Goal: Task Accomplishment & Management: Use online tool/utility

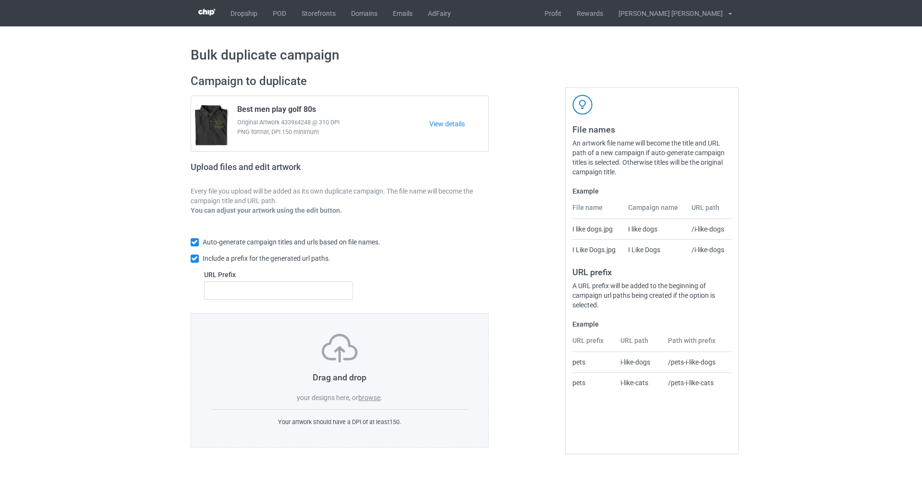
click at [379, 400] on label "browse" at bounding box center [369, 398] width 22 height 8
click at [0, 0] on input "browse" at bounding box center [0, 0] width 0 height 0
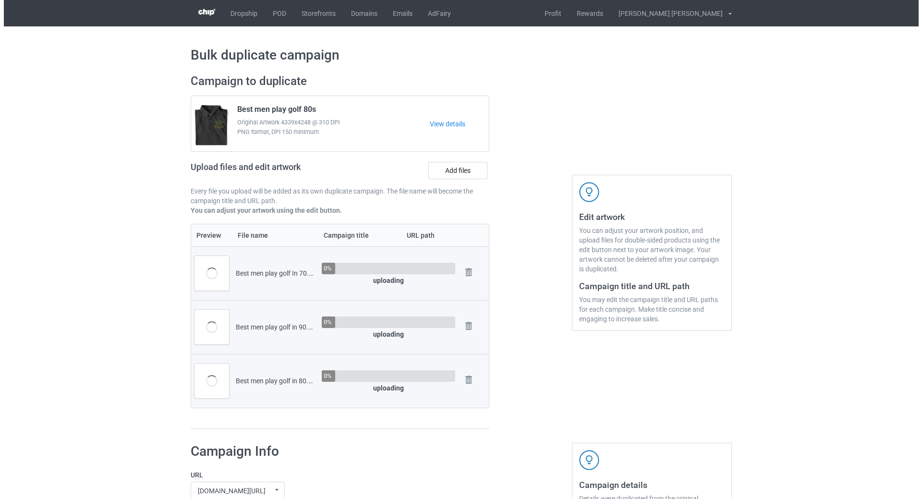
scroll to position [192, 0]
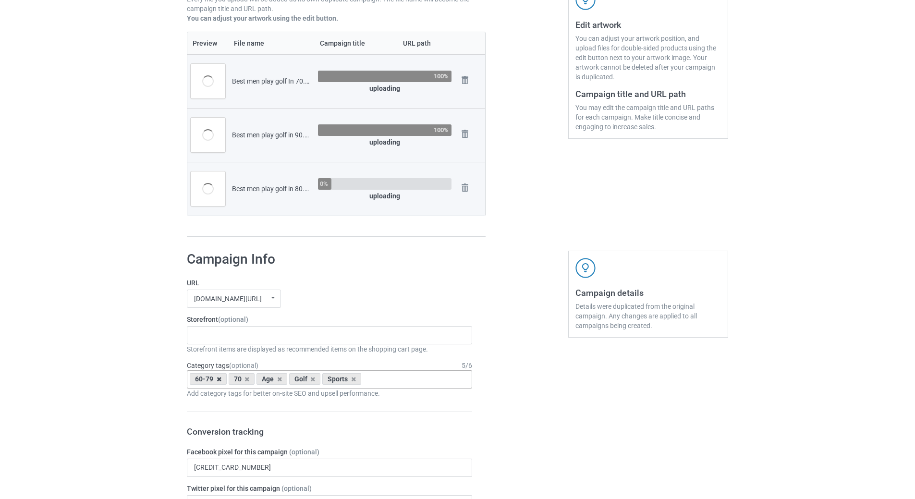
click at [218, 379] on icon at bounding box center [219, 379] width 5 height 6
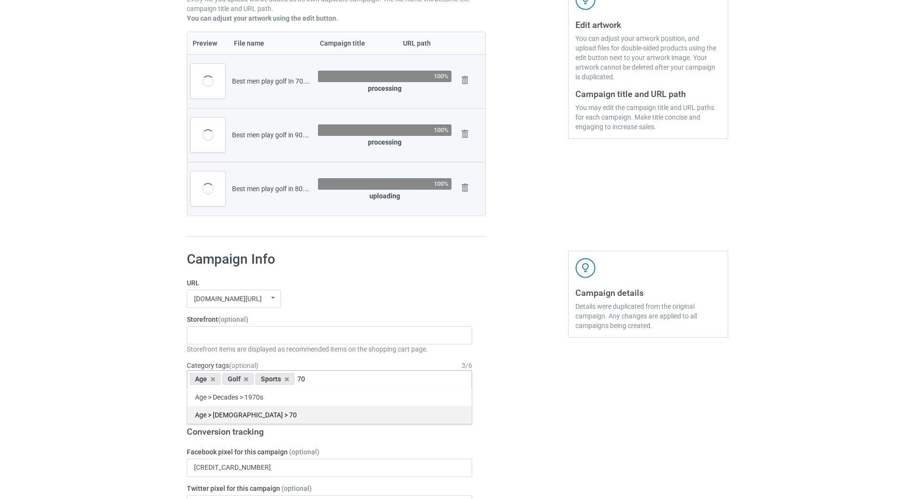
type input "70"
click at [262, 418] on div "Age > [DEMOGRAPHIC_DATA] > 70" at bounding box center [329, 415] width 284 height 18
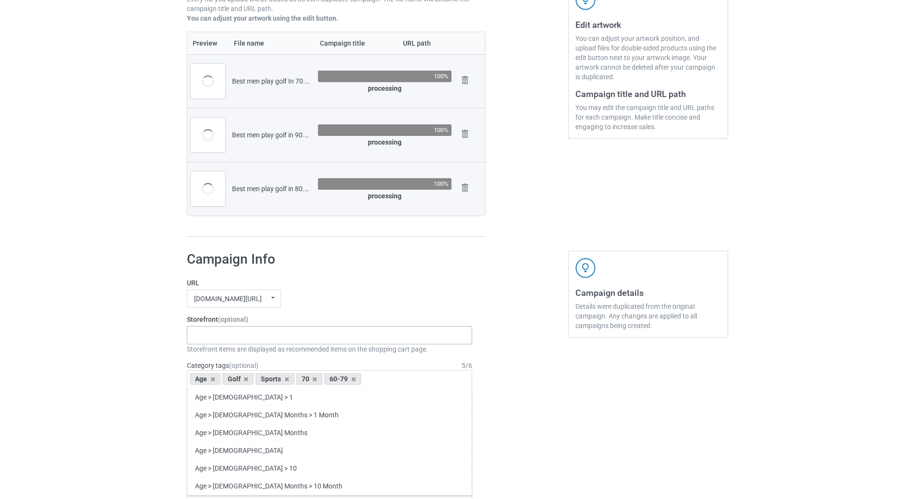
click at [282, 336] on div "Truker Life Gifts For Hunter 2025 Gifts For Bikers No Hobby [DATE] Hide And See…" at bounding box center [329, 335] width 285 height 18
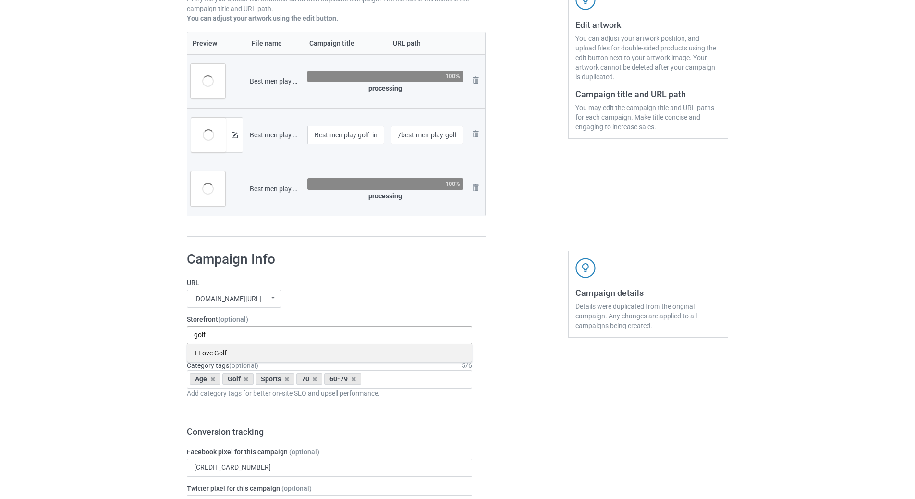
type input "golf"
click at [219, 353] on div "I Love Golf" at bounding box center [329, 353] width 284 height 18
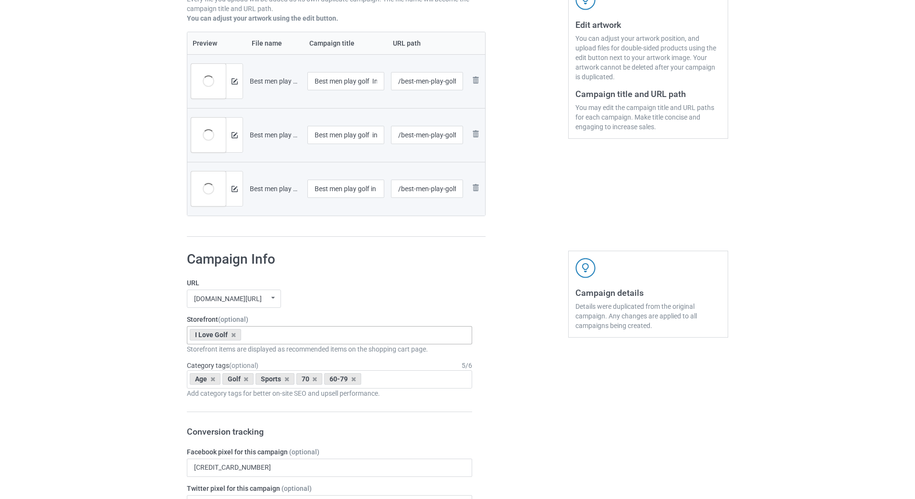
click at [237, 81] on img at bounding box center [235, 81] width 6 height 6
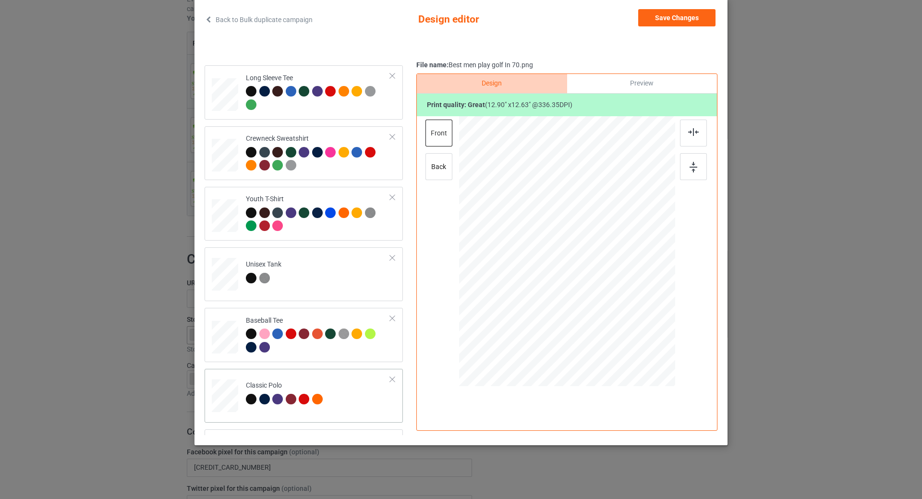
scroll to position [336, 0]
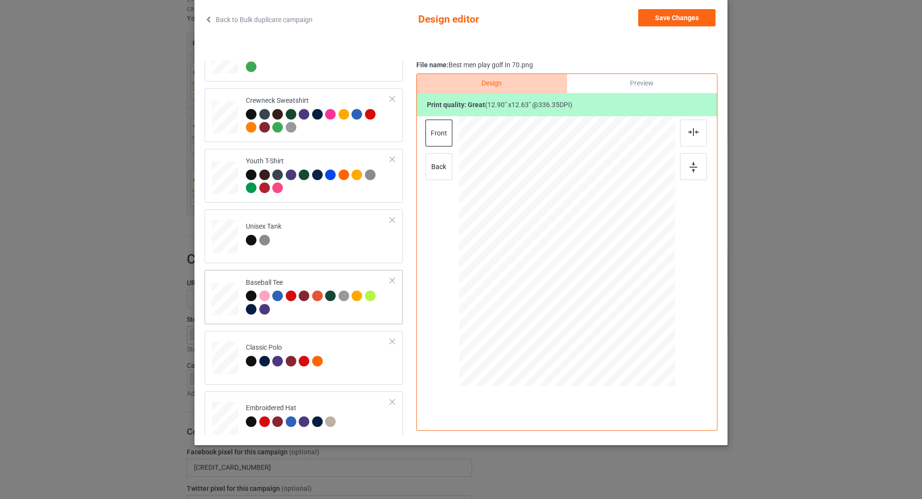
click at [389, 280] on div at bounding box center [392, 280] width 7 height 7
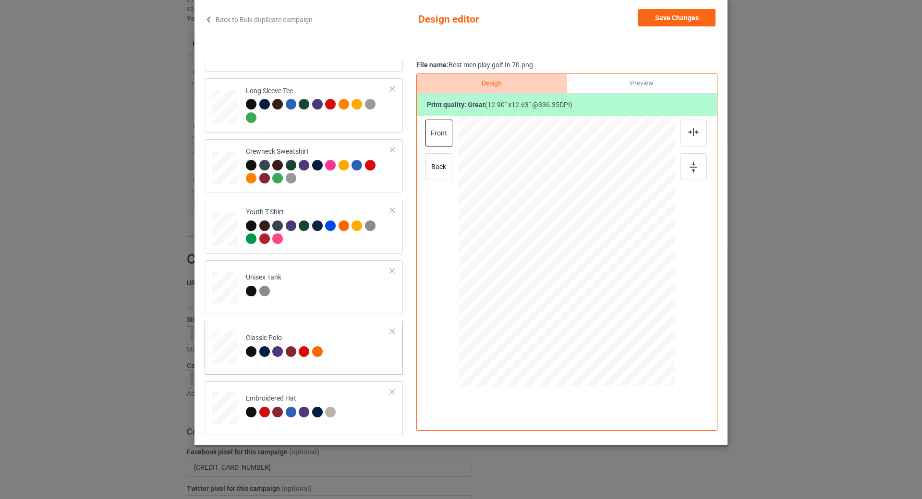
click at [230, 346] on div at bounding box center [230, 347] width 6 height 6
click at [601, 247] on div at bounding box center [612, 244] width 53 height 51
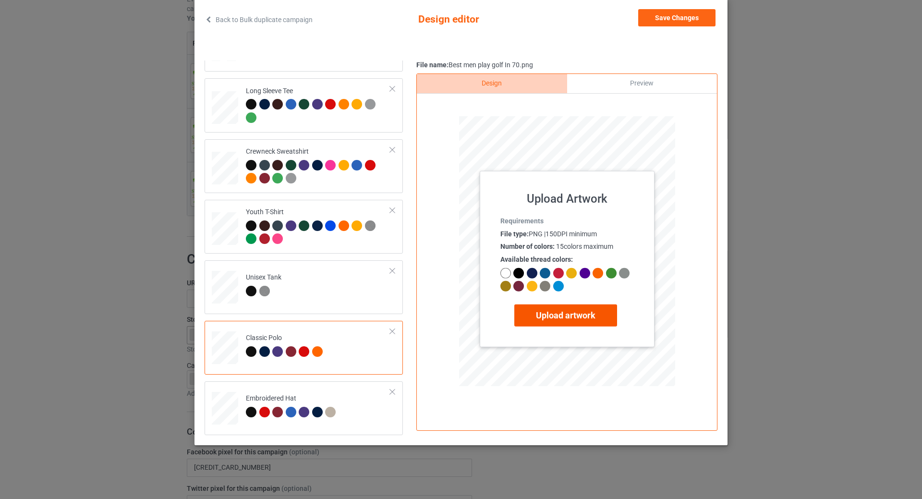
click at [543, 310] on label "Upload artwork" at bounding box center [565, 315] width 103 height 22
click at [0, 0] on input "Upload artwork" at bounding box center [0, 0] width 0 height 0
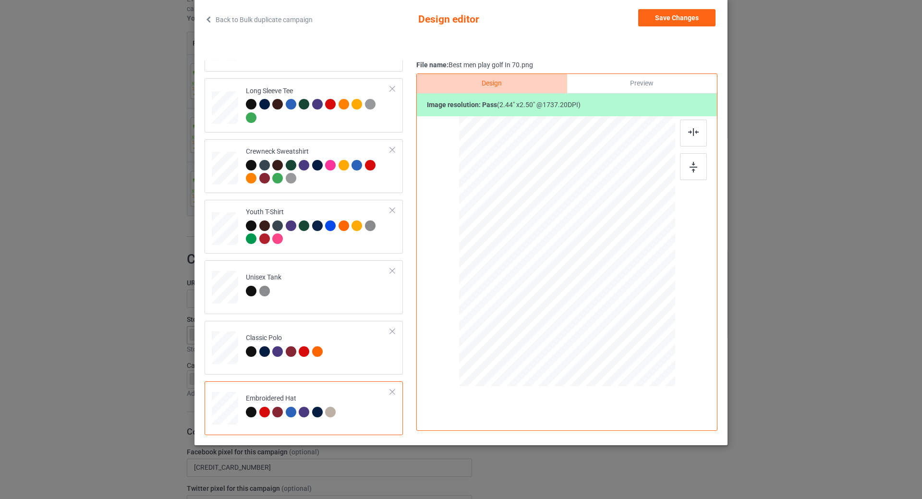
click at [646, 79] on div "Preview" at bounding box center [642, 83] width 150 height 19
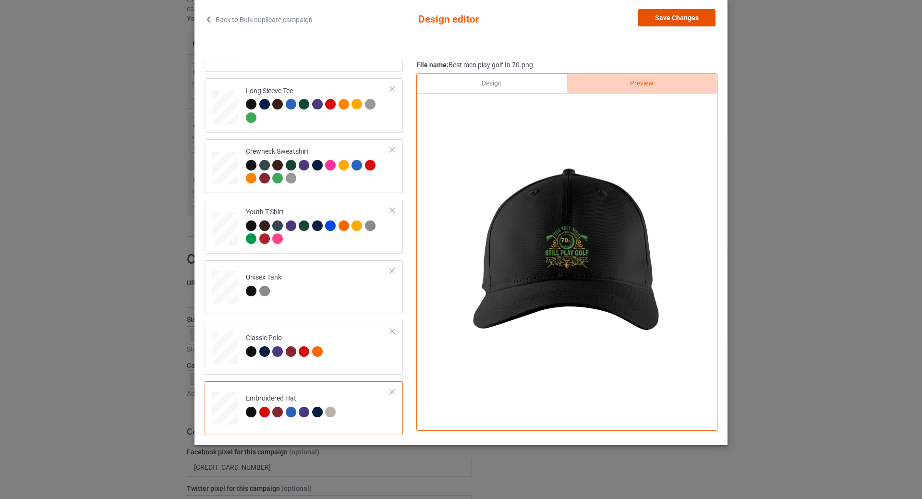
click at [678, 15] on button "Save Changes" at bounding box center [676, 17] width 77 height 17
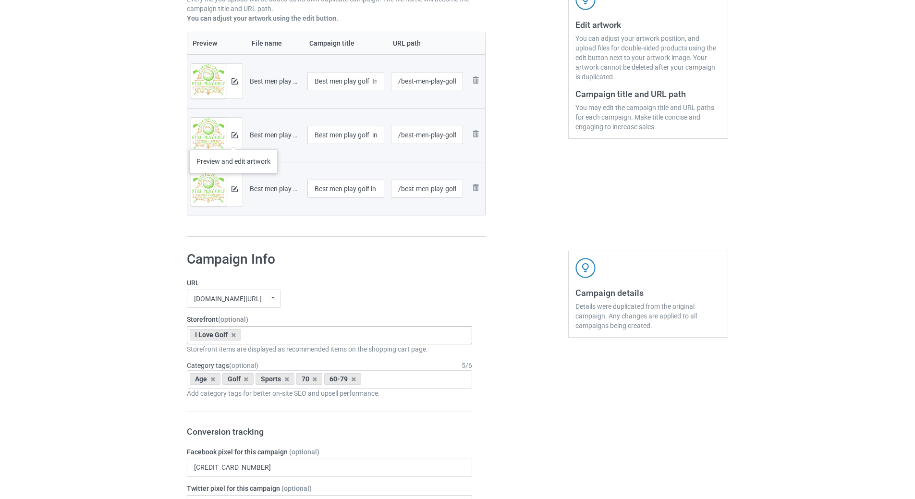
click at [233, 139] on div at bounding box center [234, 135] width 17 height 35
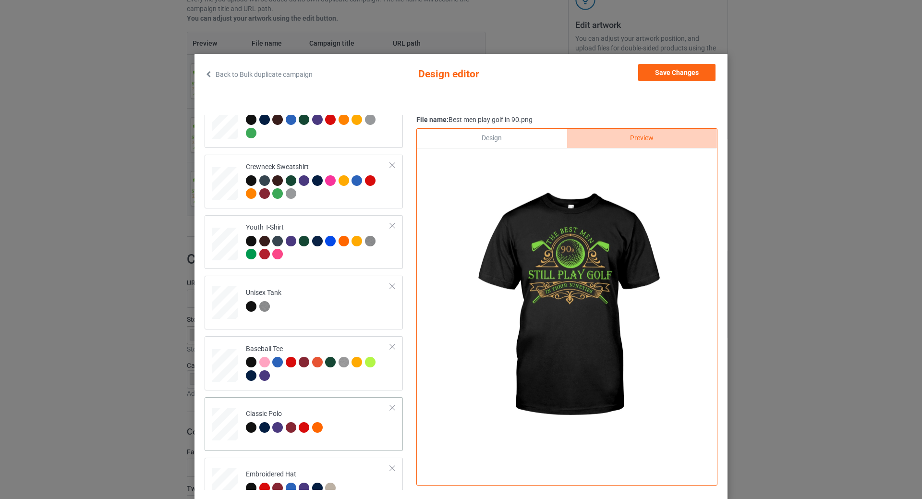
scroll to position [346, 0]
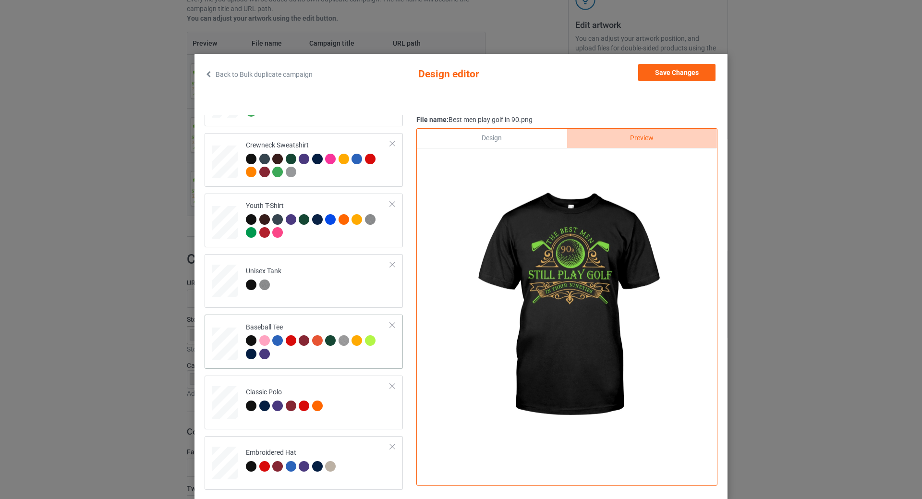
click at [385, 323] on div "Baseball Tee" at bounding box center [304, 342] width 198 height 54
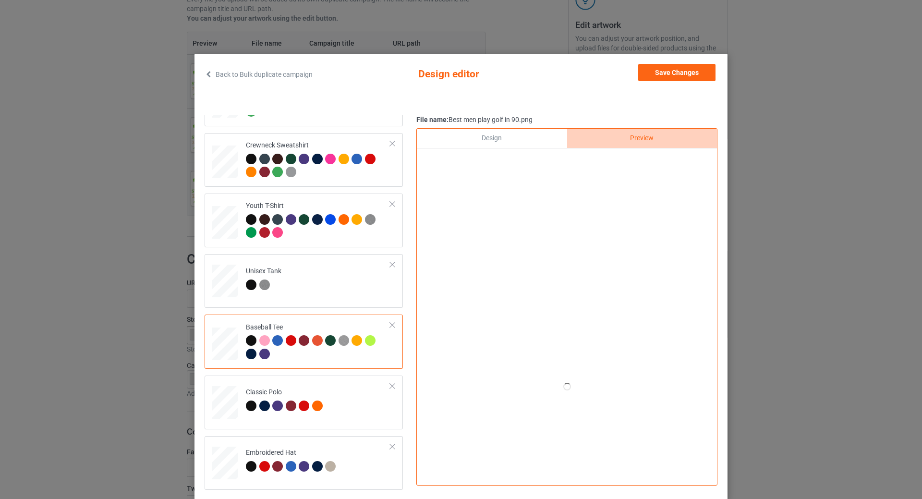
click at [389, 324] on div at bounding box center [392, 325] width 7 height 7
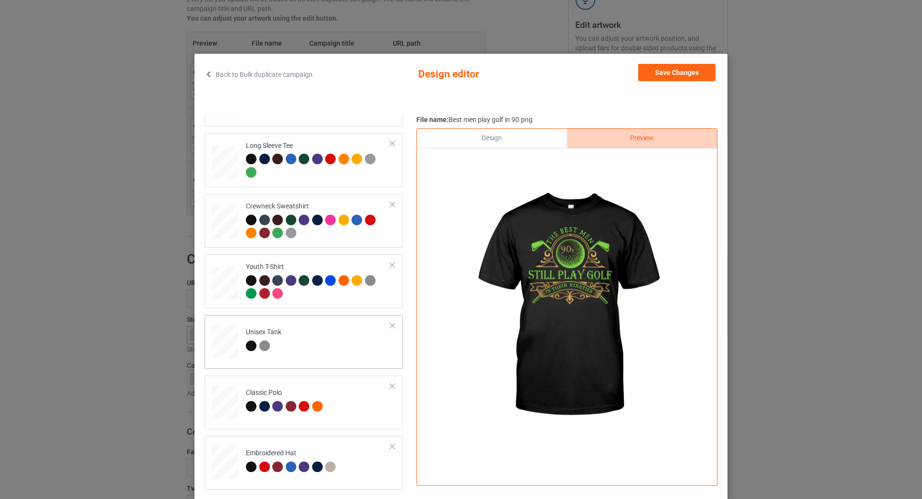
scroll to position [285, 0]
click at [291, 383] on td "Classic Polo" at bounding box center [318, 400] width 155 height 42
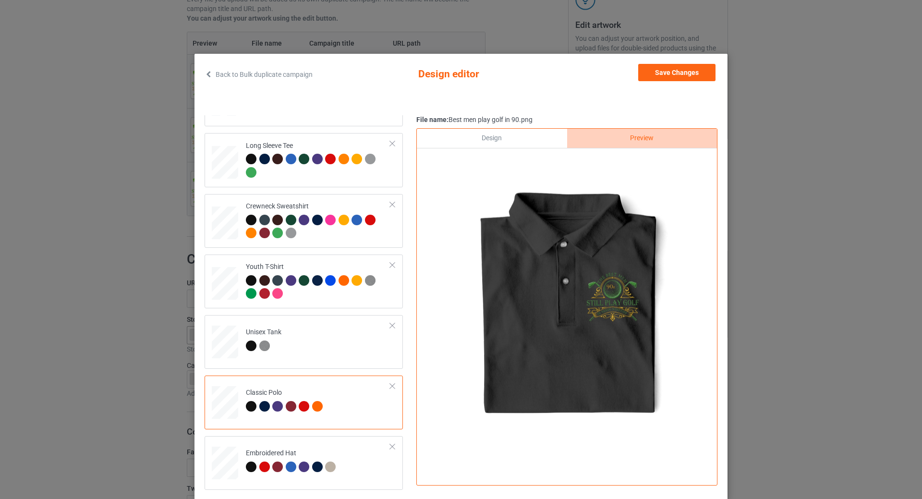
click at [528, 142] on div "Design" at bounding box center [492, 138] width 150 height 19
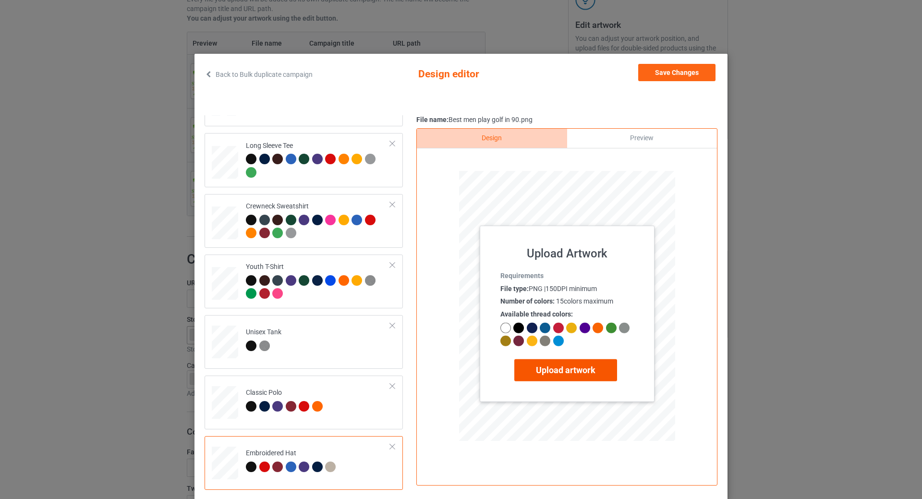
click at [548, 374] on label "Upload artwork" at bounding box center [565, 370] width 103 height 22
click at [0, 0] on input "Upload artwork" at bounding box center [0, 0] width 0 height 0
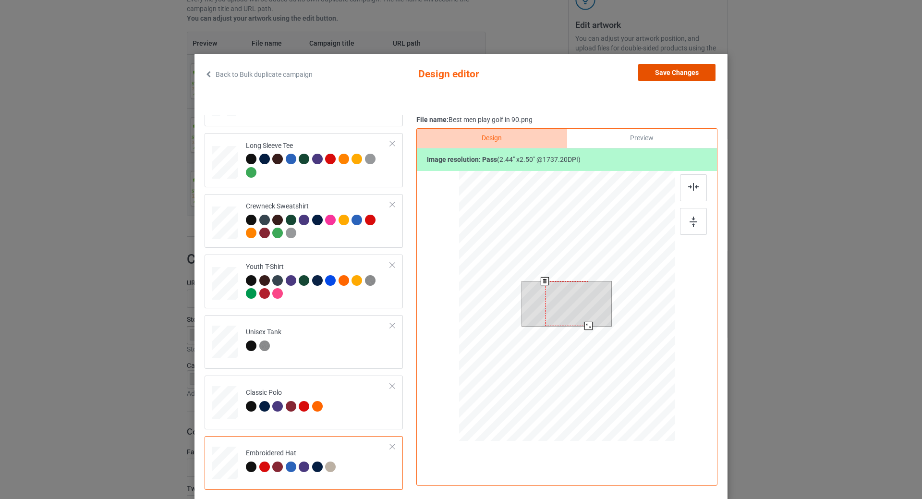
click at [665, 73] on button "Save Changes" at bounding box center [676, 72] width 77 height 17
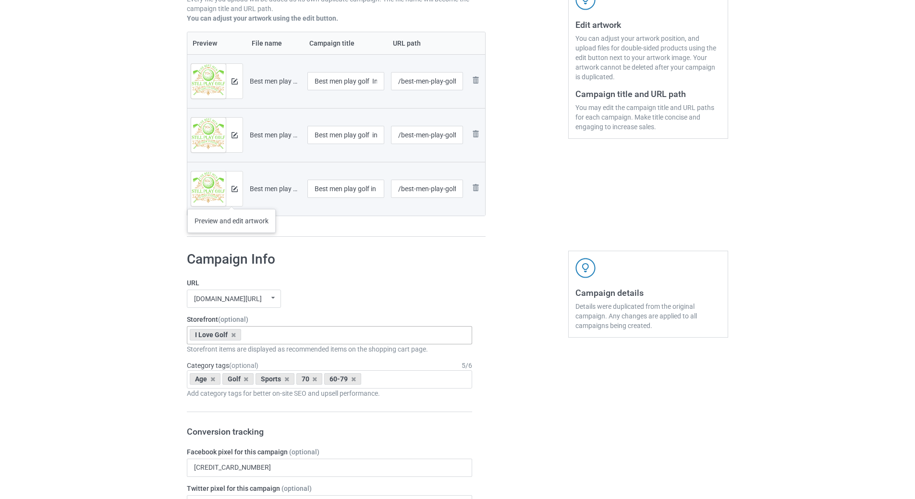
click at [232, 198] on div at bounding box center [234, 188] width 17 height 35
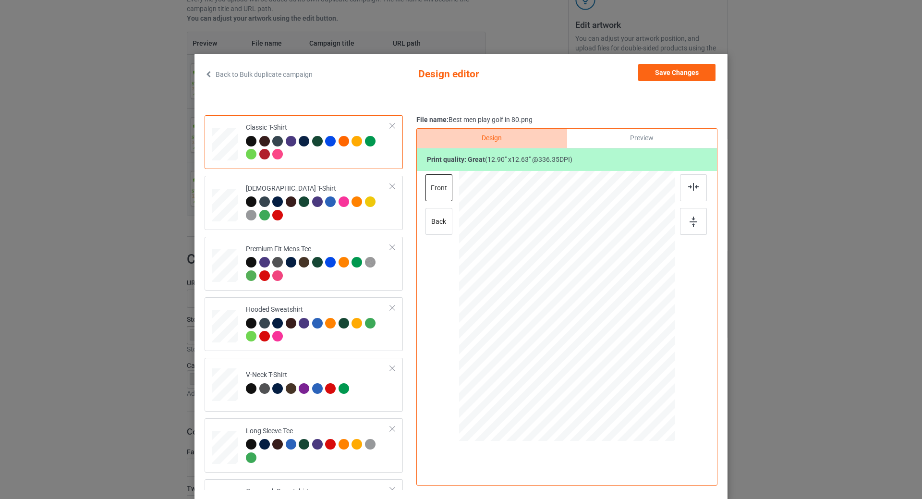
scroll to position [288, 0]
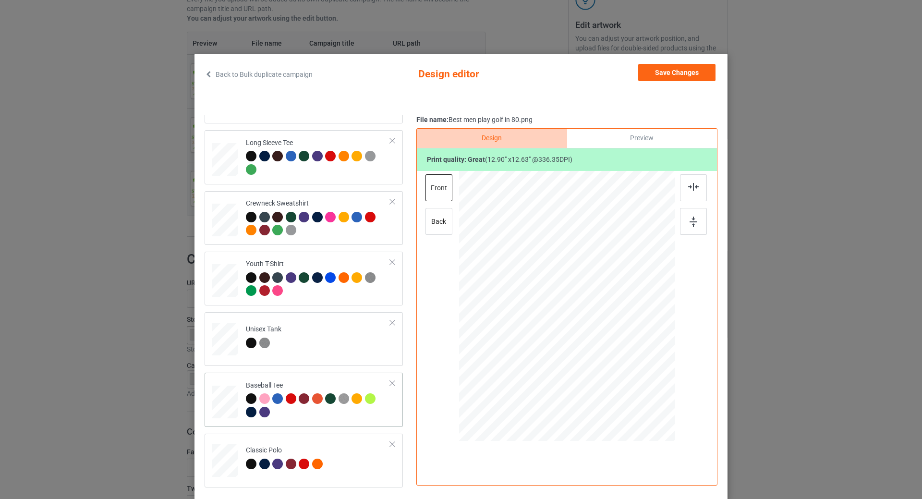
click at [389, 383] on div at bounding box center [392, 383] width 7 height 7
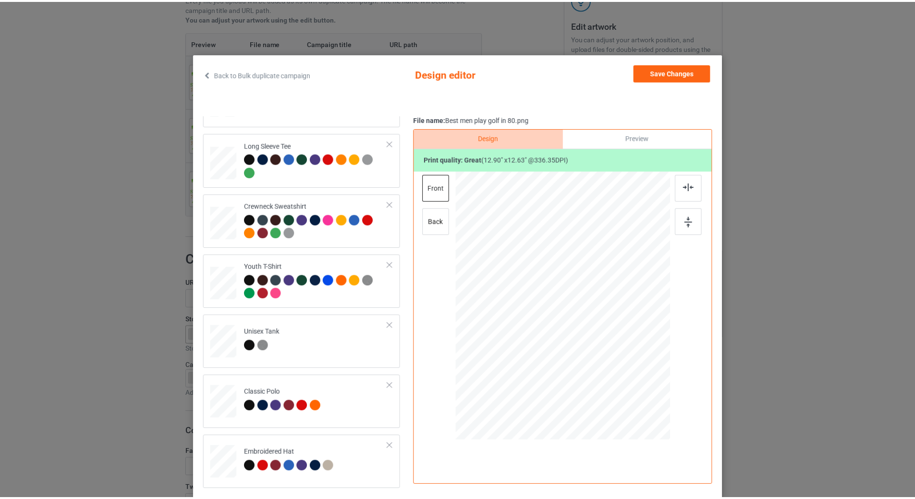
scroll to position [285, 0]
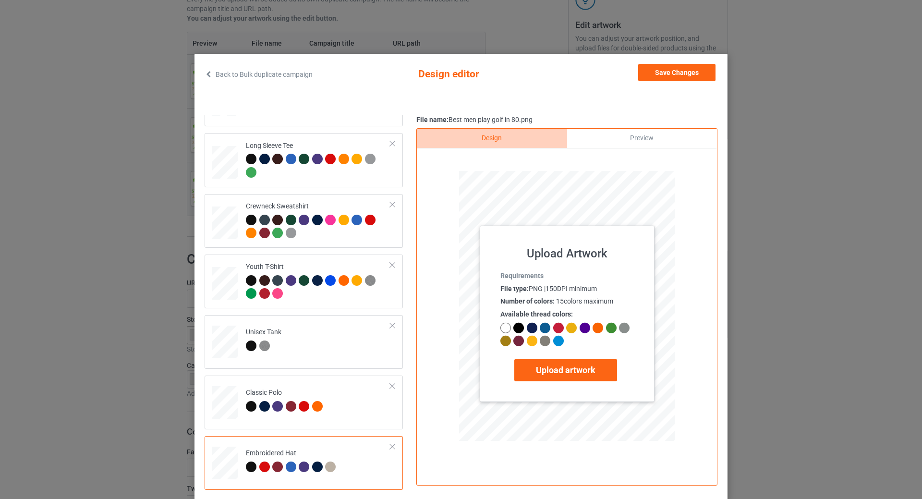
drag, startPoint x: 582, startPoint y: 275, endPoint x: 538, endPoint y: 282, distance: 43.7
click at [561, 366] on label "Upload artwork" at bounding box center [565, 370] width 103 height 22
click at [0, 0] on input "Upload artwork" at bounding box center [0, 0] width 0 height 0
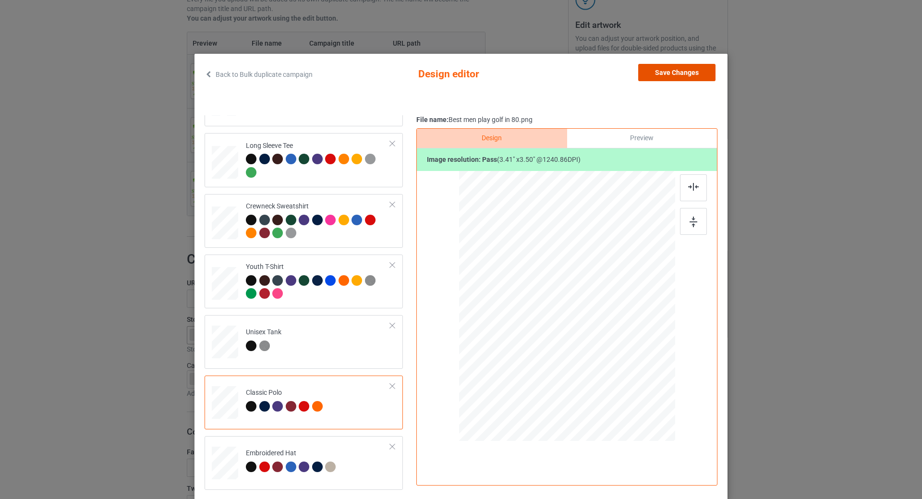
click at [688, 72] on button "Save Changes" at bounding box center [676, 72] width 77 height 17
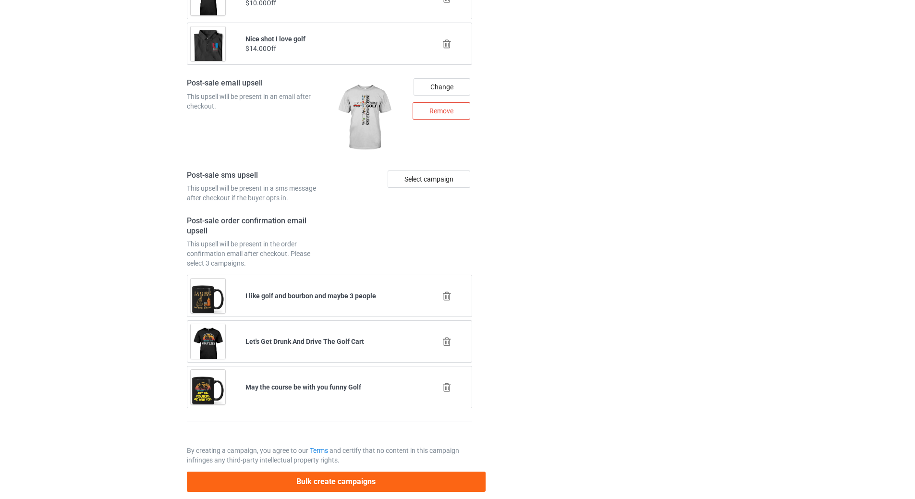
scroll to position [1345, 0]
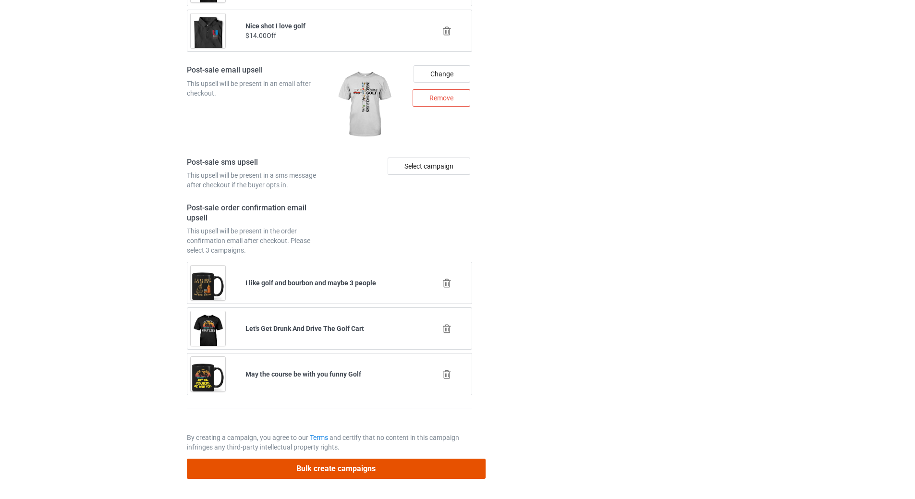
click at [269, 471] on button "Bulk create campaigns" at bounding box center [336, 469] width 299 height 20
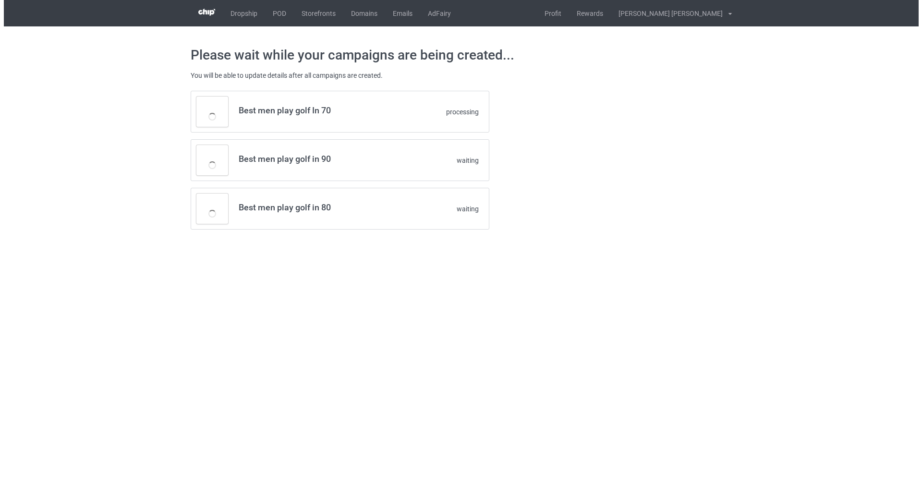
scroll to position [0, 0]
